Goal: Task Accomplishment & Management: Use online tool/utility

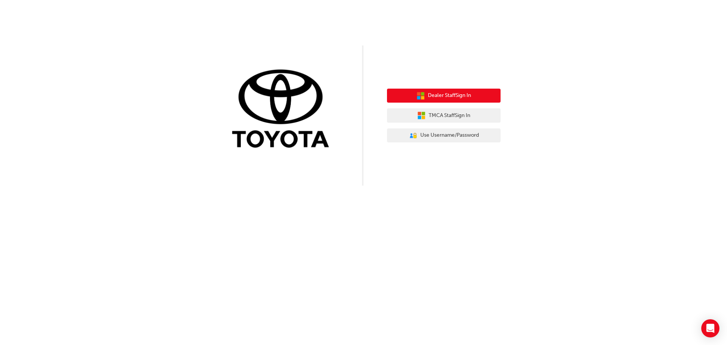
click at [453, 98] on span "Dealer Staff Sign In" at bounding box center [449, 95] width 43 height 9
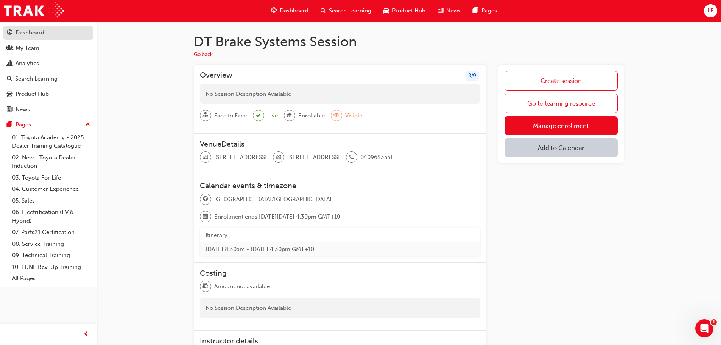
click at [34, 36] on div "Dashboard" at bounding box center [30, 32] width 29 height 9
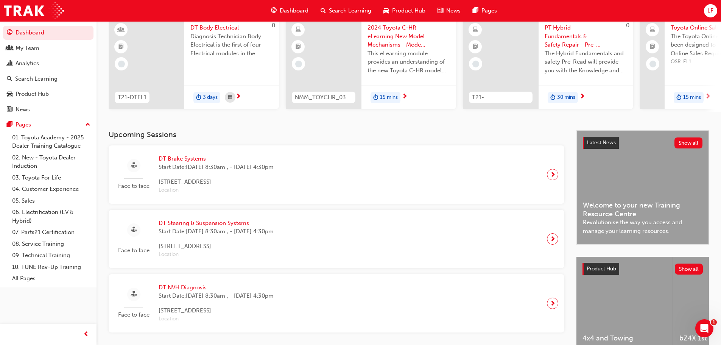
scroll to position [76, 0]
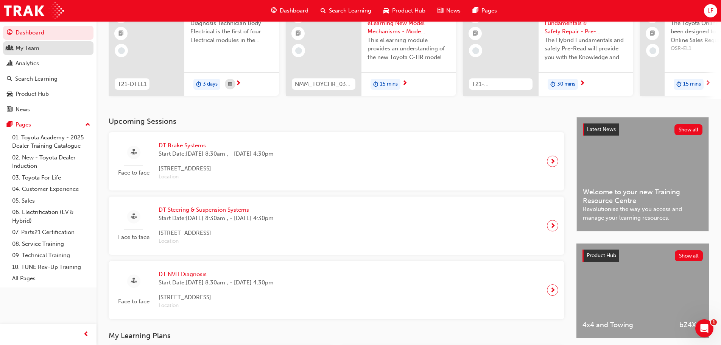
click at [36, 47] on div "My Team" at bounding box center [28, 48] width 24 height 9
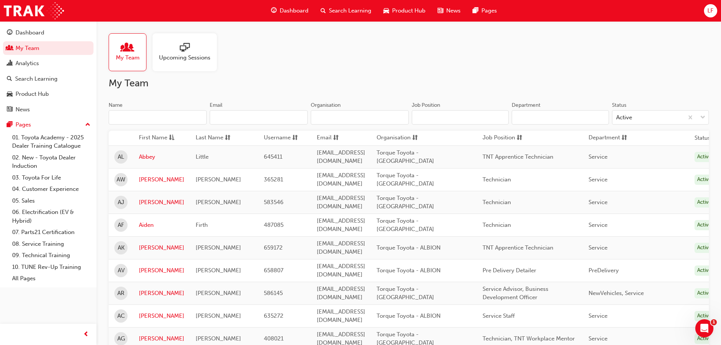
click at [182, 63] on div "Upcoming Sessions" at bounding box center [185, 52] width 64 height 38
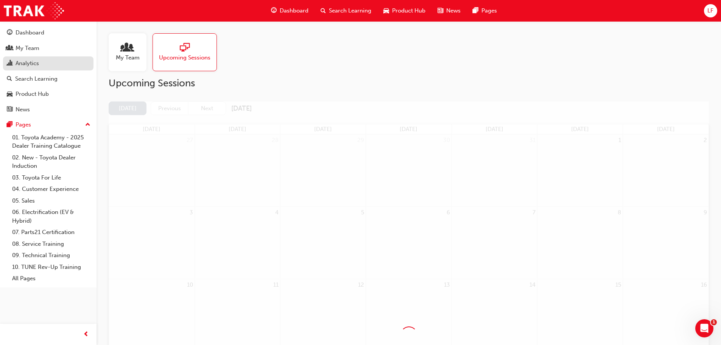
click at [51, 62] on div "Analytics" at bounding box center [48, 63] width 83 height 9
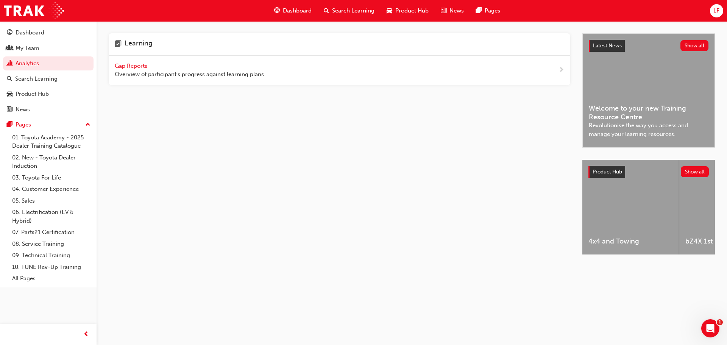
click at [131, 66] on span "Gap Reports" at bounding box center [132, 65] width 34 height 7
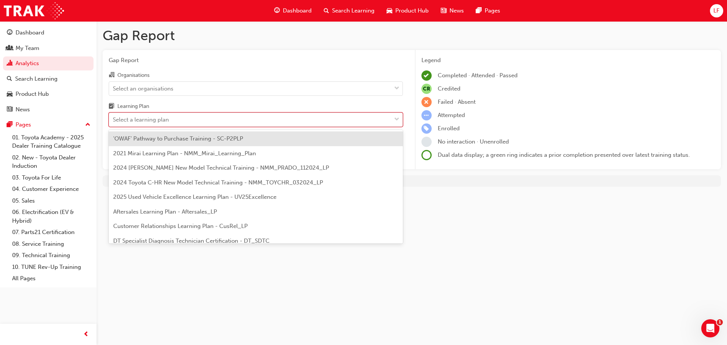
click at [166, 119] on div "Select a learning plan" at bounding box center [141, 119] width 56 height 9
click at [114, 119] on input "Learning Plan option 'OWAF' Pathway to Purchase Training - SC-P2PLP focused, 1 …" at bounding box center [113, 119] width 1 height 6
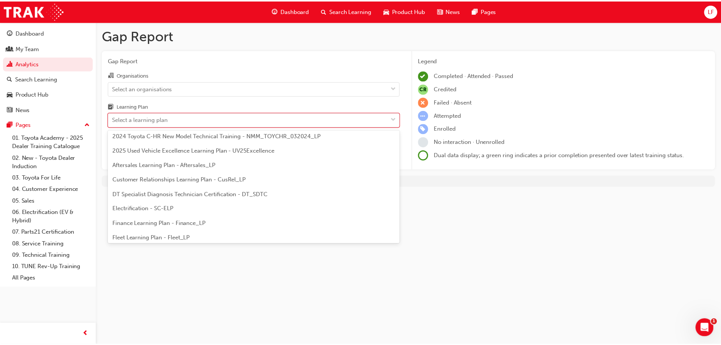
scroll to position [38, 0]
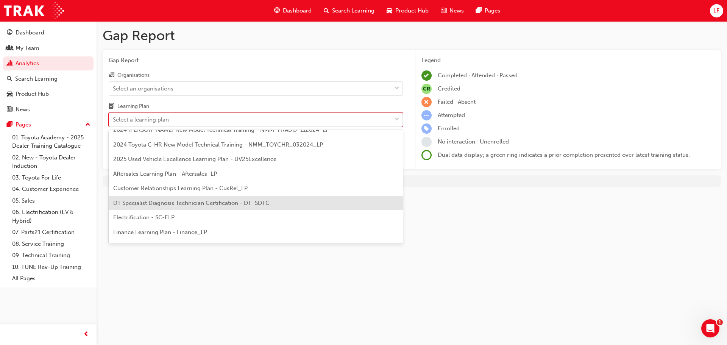
click at [203, 207] on div "DT Specialist Diagnosis Technician Certification - DT_SDTC" at bounding box center [256, 203] width 294 height 15
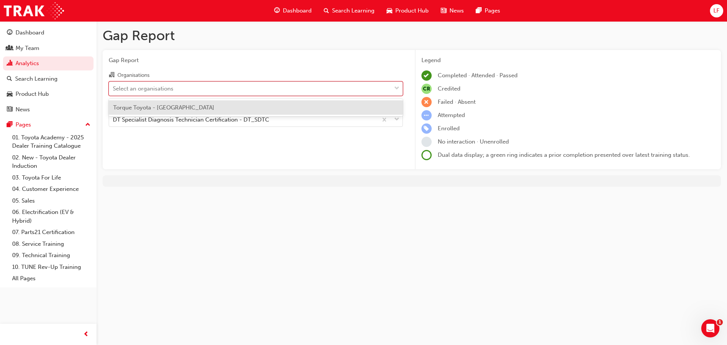
click at [278, 86] on div "Select an organisations" at bounding box center [250, 88] width 282 height 13
click at [114, 86] on input "Organisations option Torque Toyota - [GEOGRAPHIC_DATA] focused, 1 of 1. 1 resul…" at bounding box center [113, 88] width 1 height 6
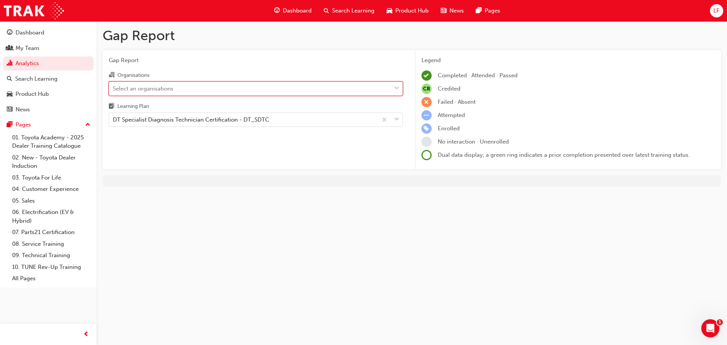
click at [277, 87] on div "Select an organisations" at bounding box center [250, 88] width 282 height 13
click at [114, 87] on input "Organisations 0 results available. Select is focused ,type to refine list, pres…" at bounding box center [113, 88] width 1 height 6
click at [277, 87] on div "Select an organisations" at bounding box center [250, 88] width 282 height 13
click at [114, 87] on input "Organisations 0 results available. Select is focused ,type to refine list, pres…" at bounding box center [113, 88] width 1 height 6
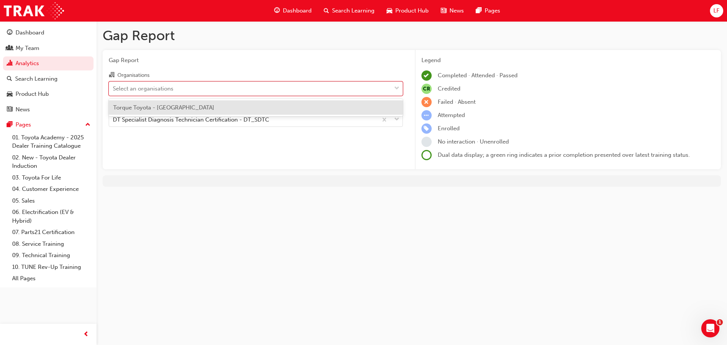
click at [277, 104] on div "Torque Toyota - [GEOGRAPHIC_DATA]" at bounding box center [256, 107] width 294 height 15
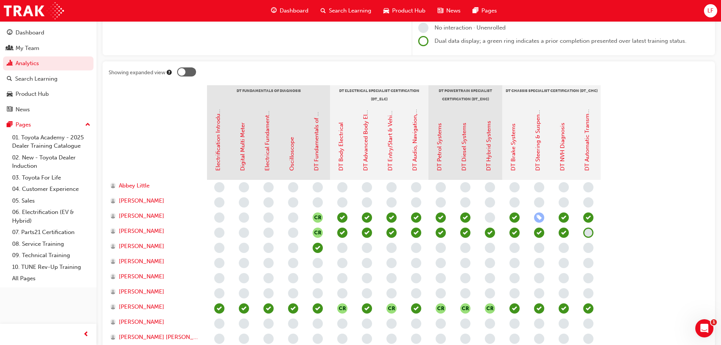
scroll to position [114, 0]
click at [34, 27] on link "Dashboard" at bounding box center [48, 33] width 90 height 14
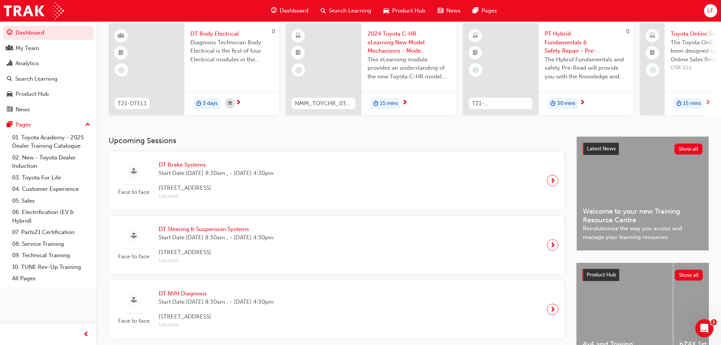
scroll to position [151, 0]
